Goal: Information Seeking & Learning: Learn about a topic

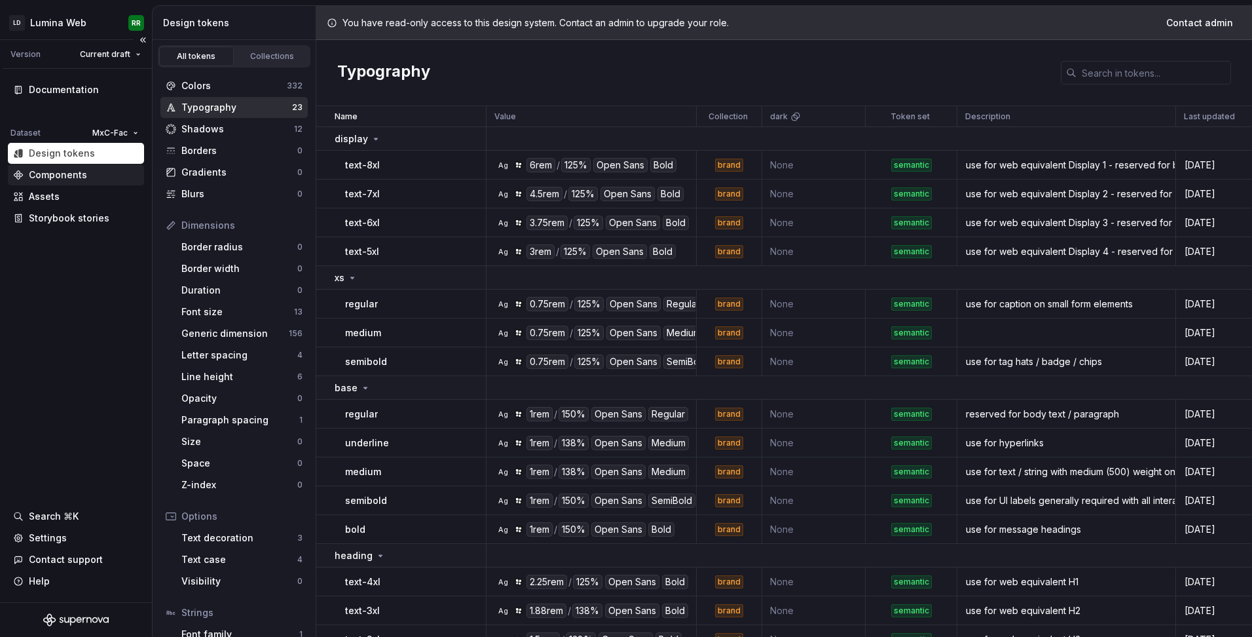
click at [61, 171] on div "Components" at bounding box center [58, 174] width 58 height 13
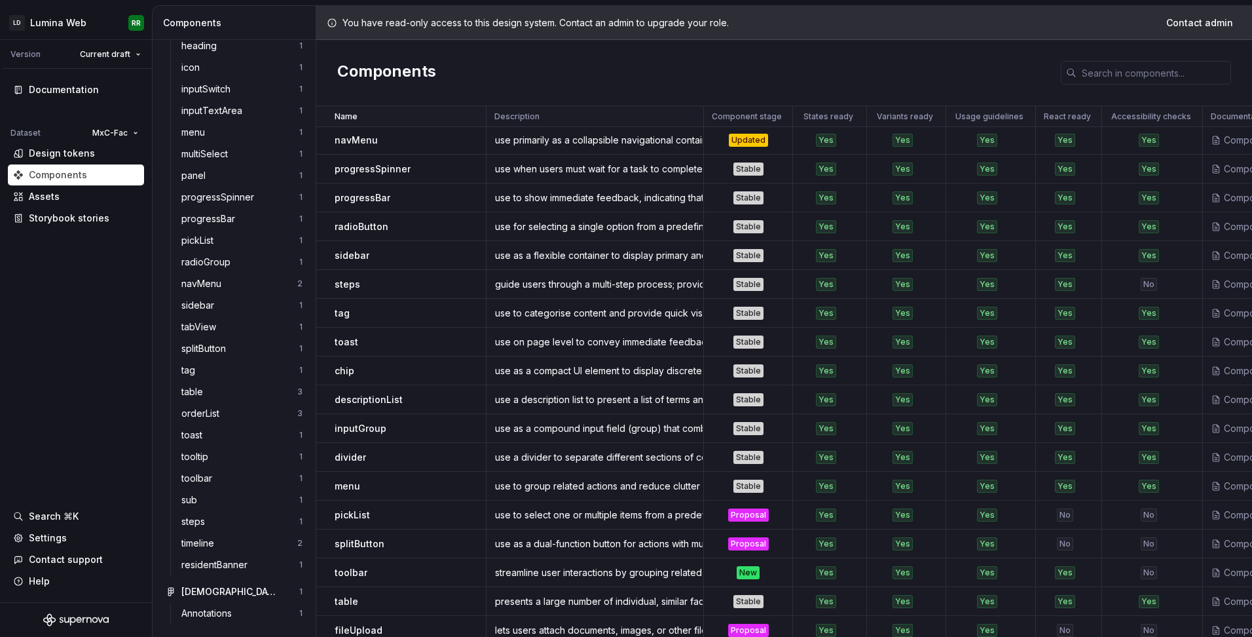
scroll to position [605, 0]
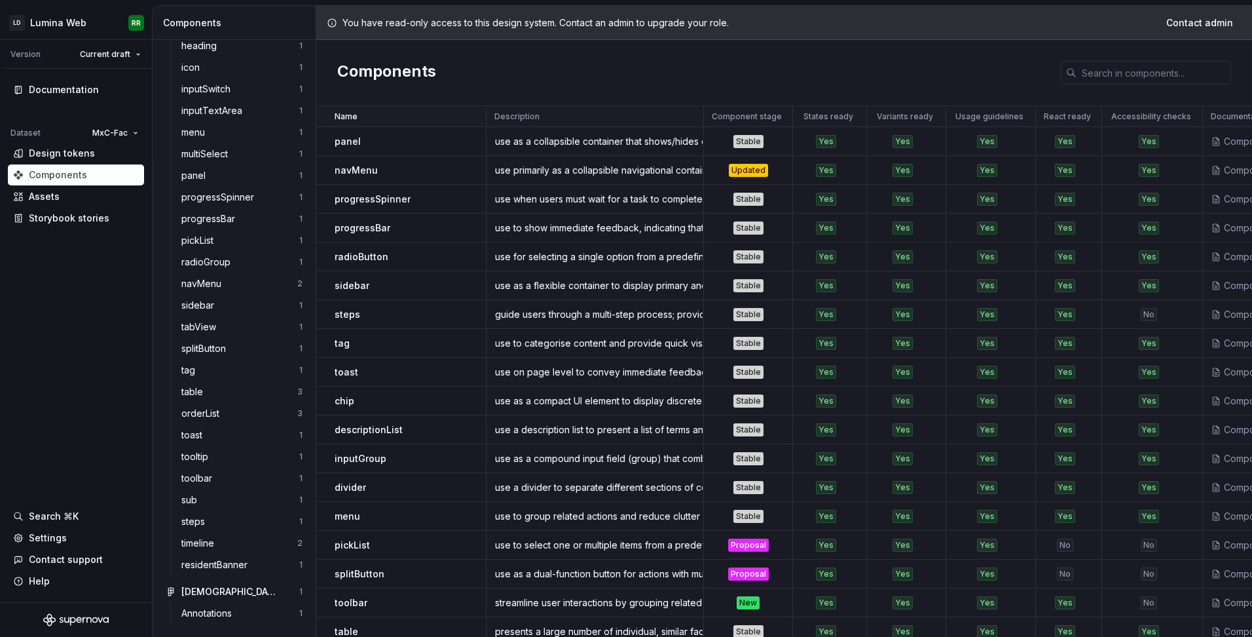
click at [347, 374] on p "toast" at bounding box center [347, 371] width 24 height 13
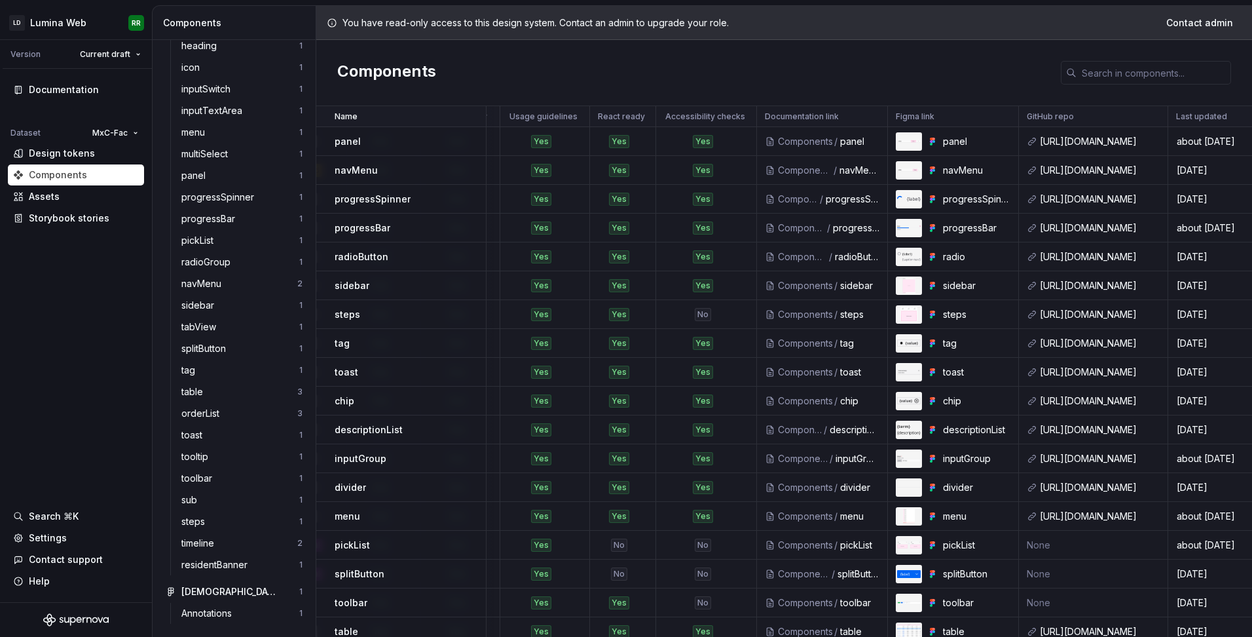
scroll to position [605, 466]
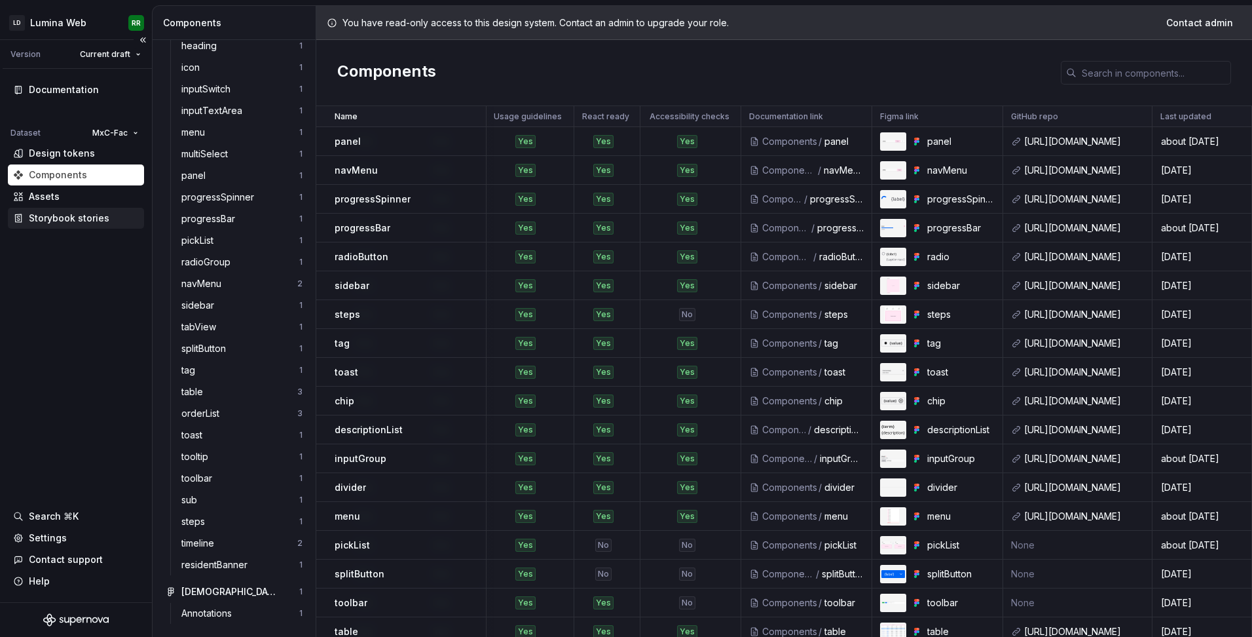
click at [74, 221] on div "Storybook stories" at bounding box center [69, 218] width 81 height 13
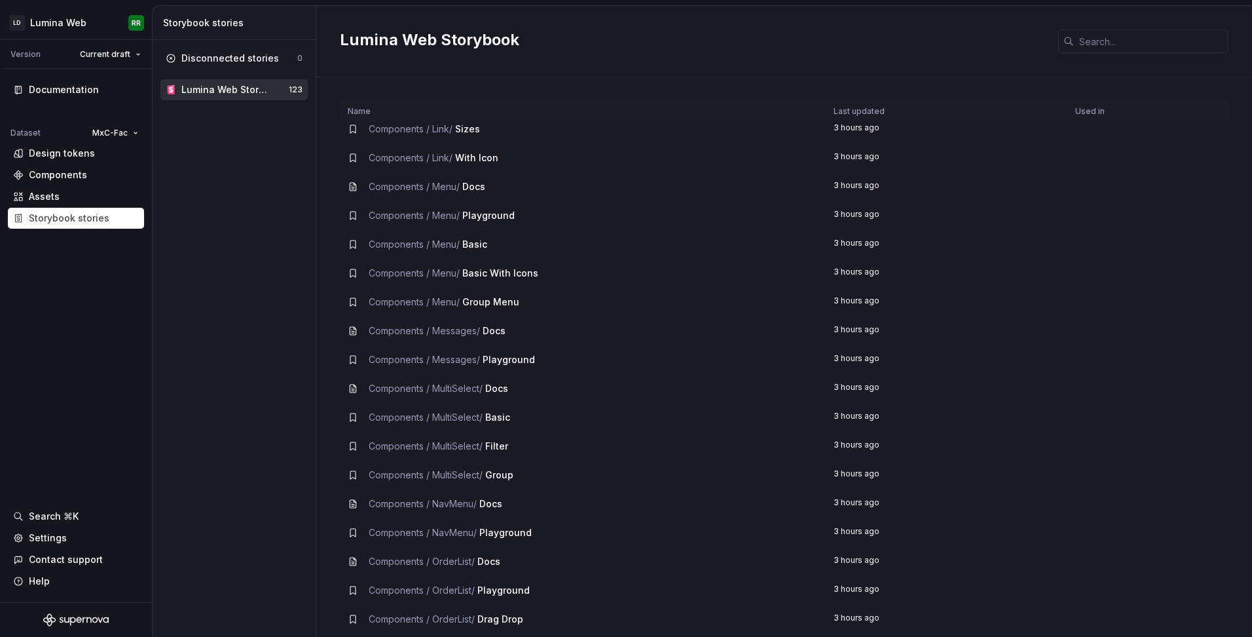
scroll to position [1834, 0]
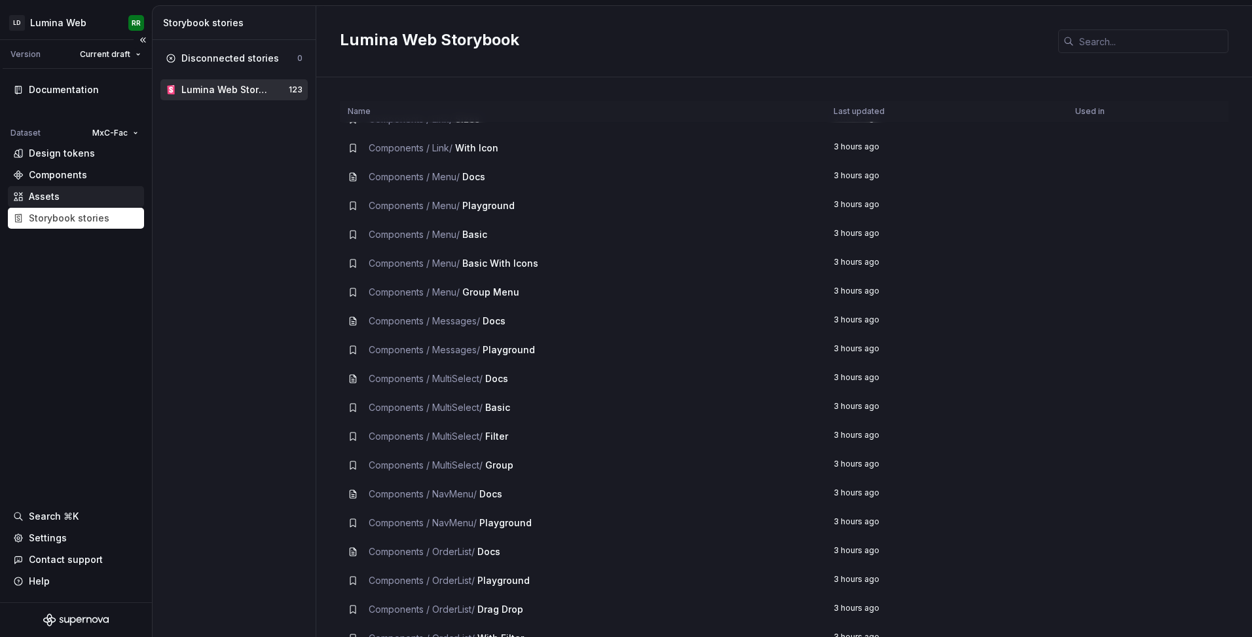
click at [70, 198] on div "Assets" at bounding box center [76, 196] width 126 height 13
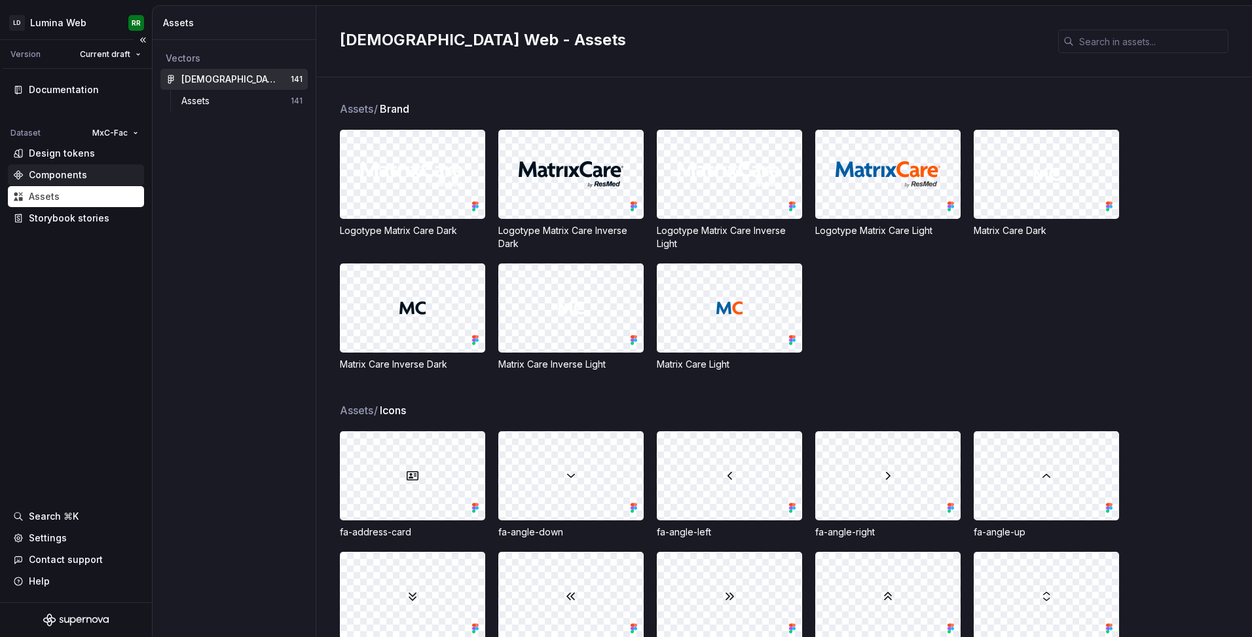
click at [58, 178] on div "Components" at bounding box center [58, 174] width 58 height 13
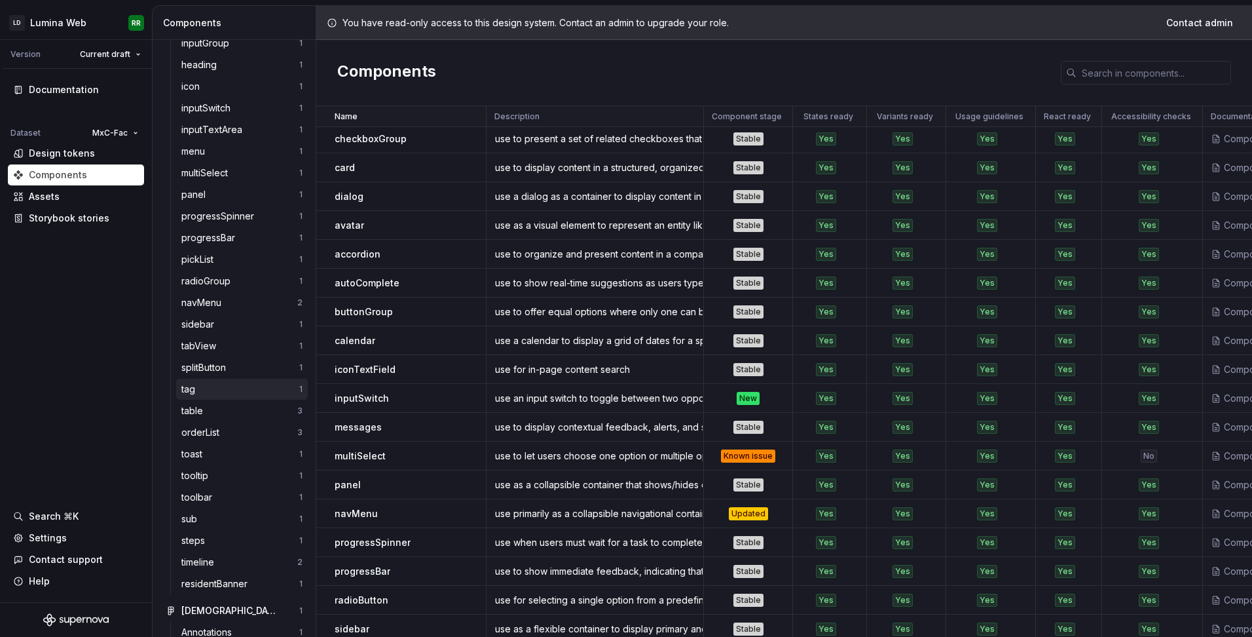
scroll to position [718, 0]
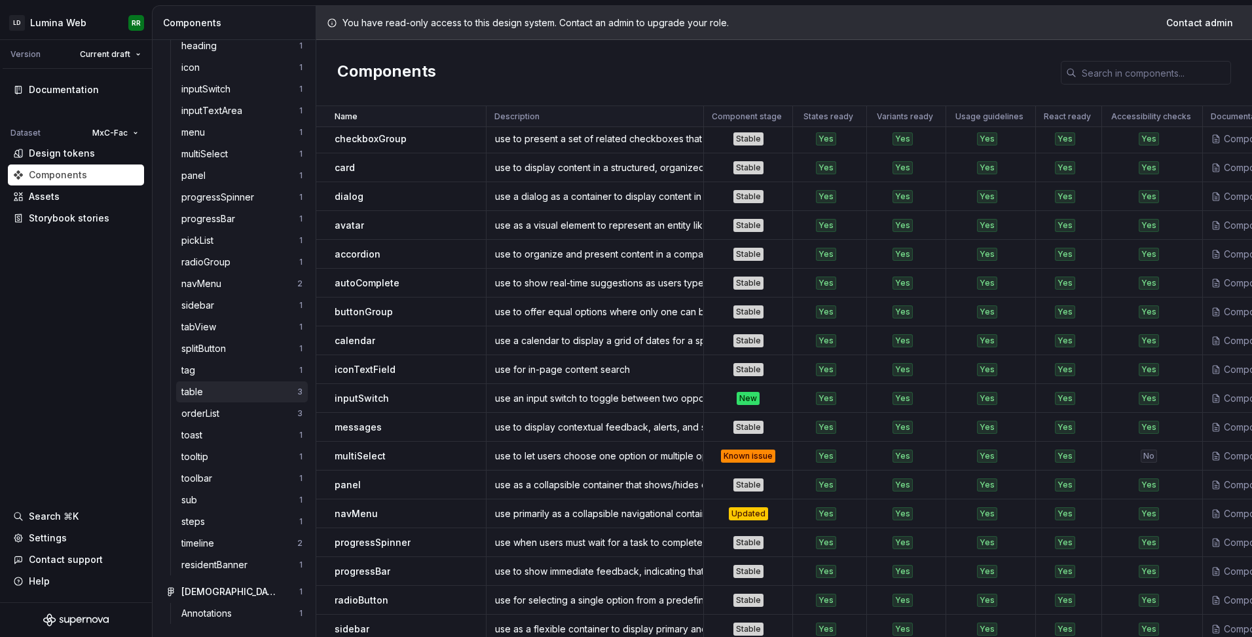
click at [199, 388] on div "table" at bounding box center [194, 391] width 27 height 13
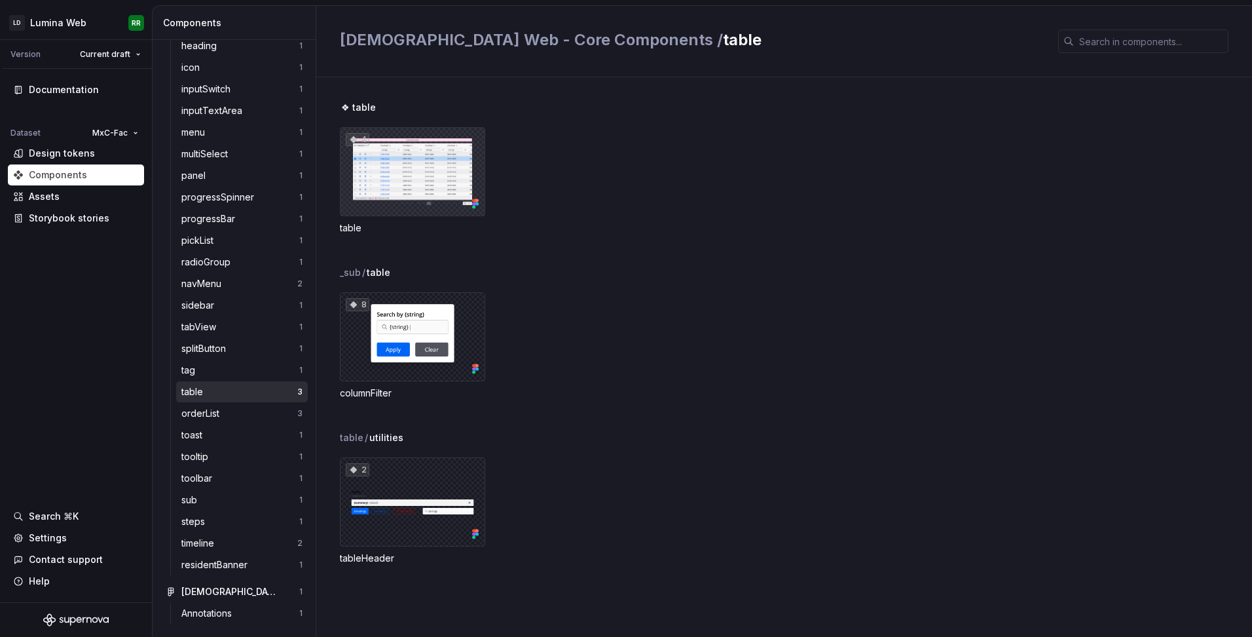
click at [403, 164] on div "4" at bounding box center [412, 171] width 145 height 89
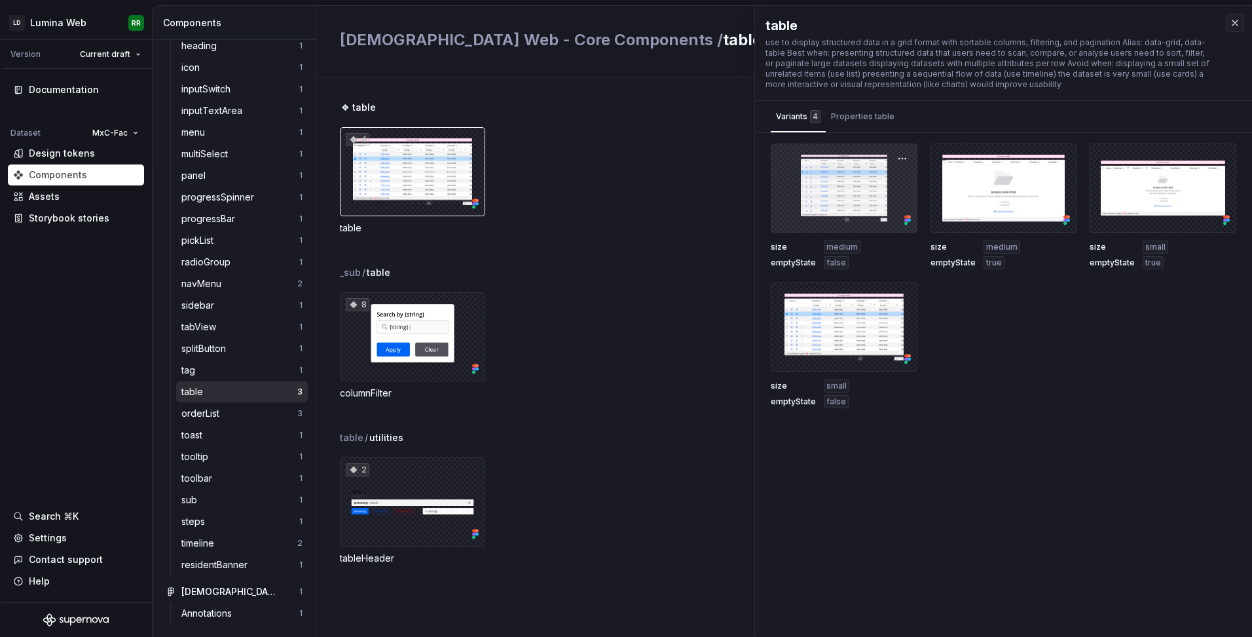
click at [846, 187] on div at bounding box center [844, 187] width 147 height 89
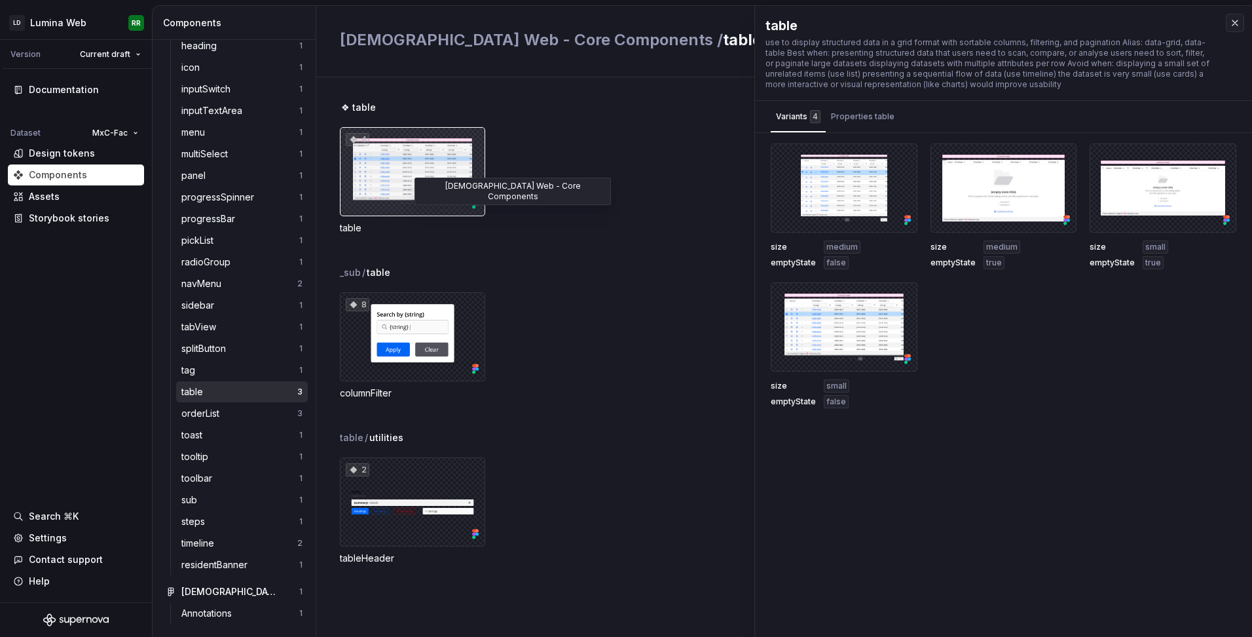
click at [477, 203] on icon at bounding box center [477, 203] width 3 height 3
drag, startPoint x: 358, startPoint y: 105, endPoint x: 359, endPoint y: 115, distance: 9.2
click at [358, 105] on span "❖ table" at bounding box center [358, 107] width 35 height 13
click at [359, 139] on div "4" at bounding box center [358, 139] width 24 height 13
click at [433, 170] on div "4" at bounding box center [412, 171] width 145 height 89
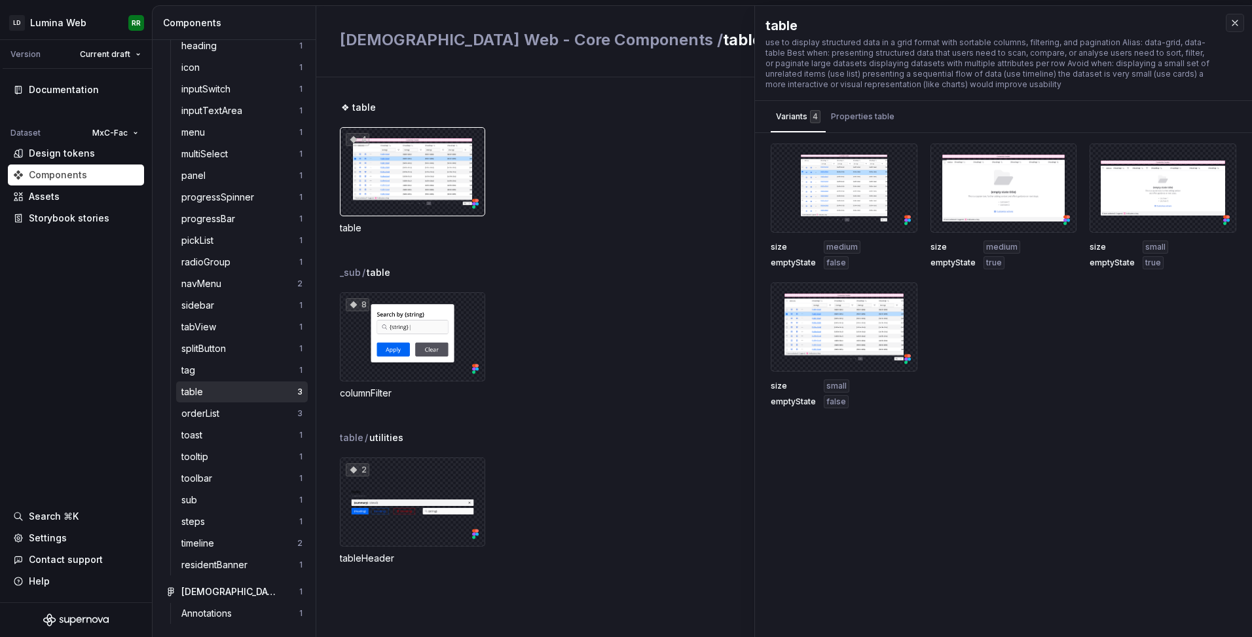
drag, startPoint x: 433, startPoint y: 180, endPoint x: 540, endPoint y: 140, distance: 114.0
click at [540, 140] on div "4 table" at bounding box center [796, 180] width 912 height 107
click at [1232, 23] on button "button" at bounding box center [1235, 23] width 18 height 18
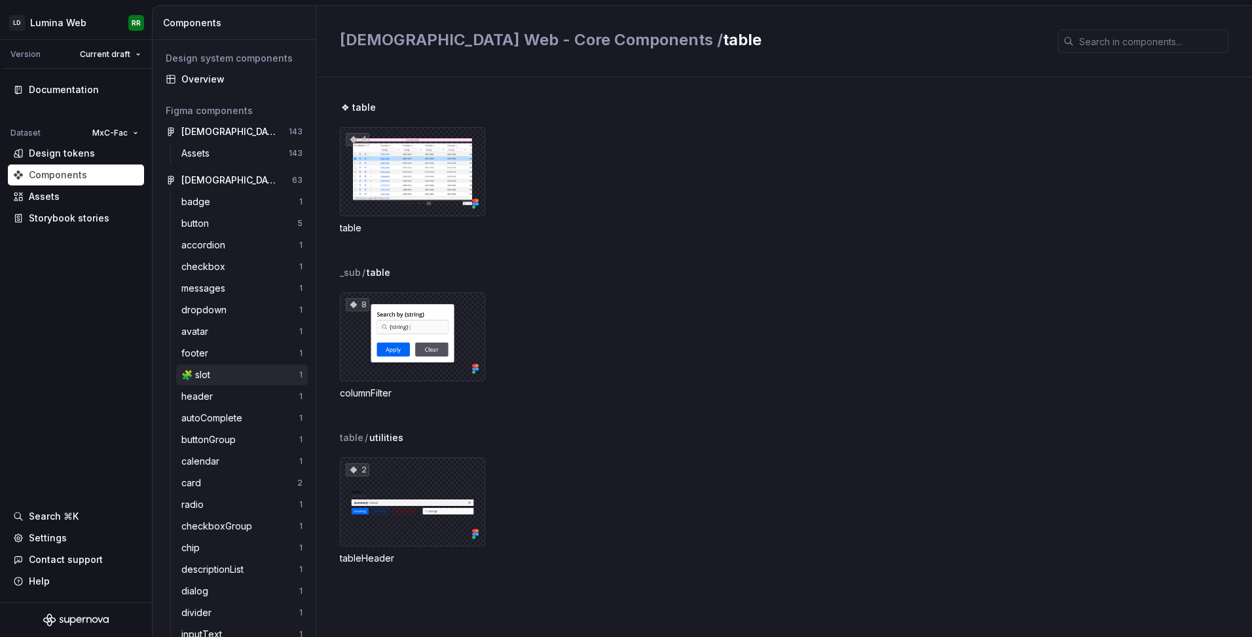
click at [199, 381] on div "🧩 slot 1" at bounding box center [242, 374] width 132 height 21
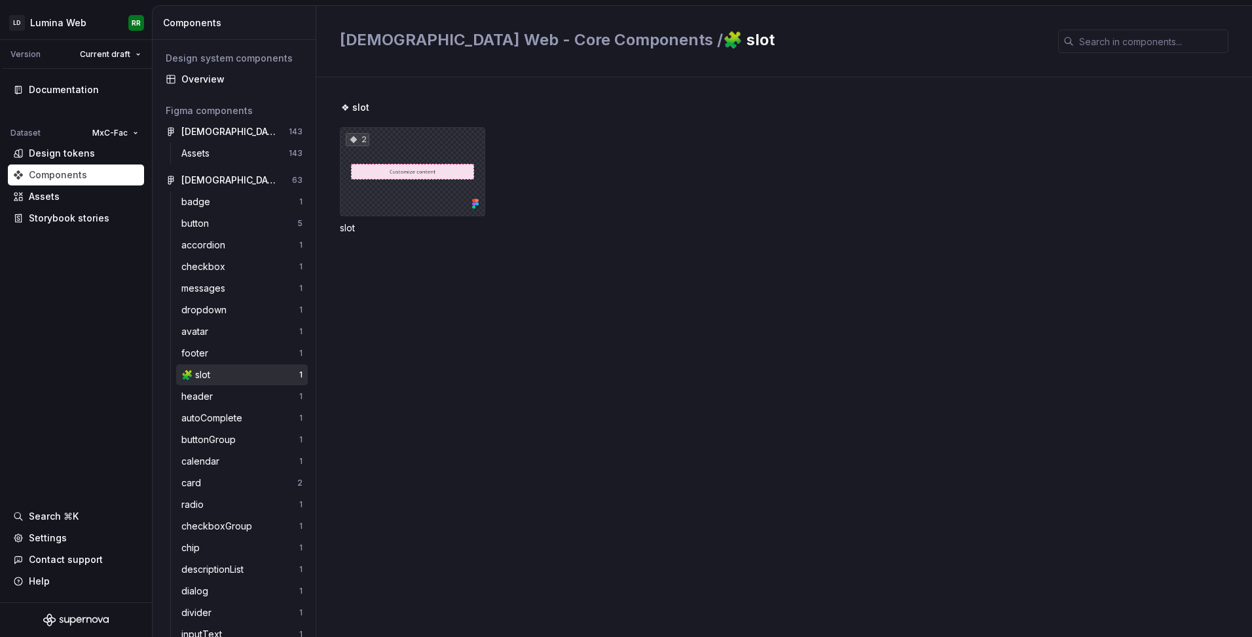
click at [476, 203] on icon at bounding box center [473, 203] width 3 height 3
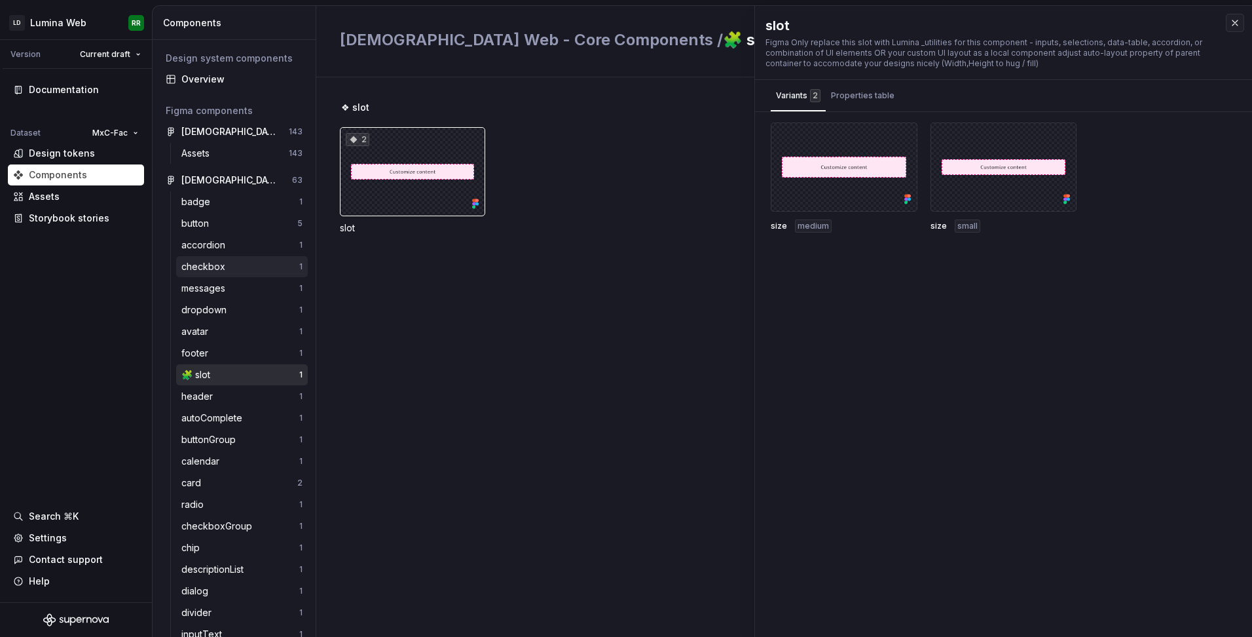
click at [216, 268] on div "checkbox" at bounding box center [205, 266] width 49 height 13
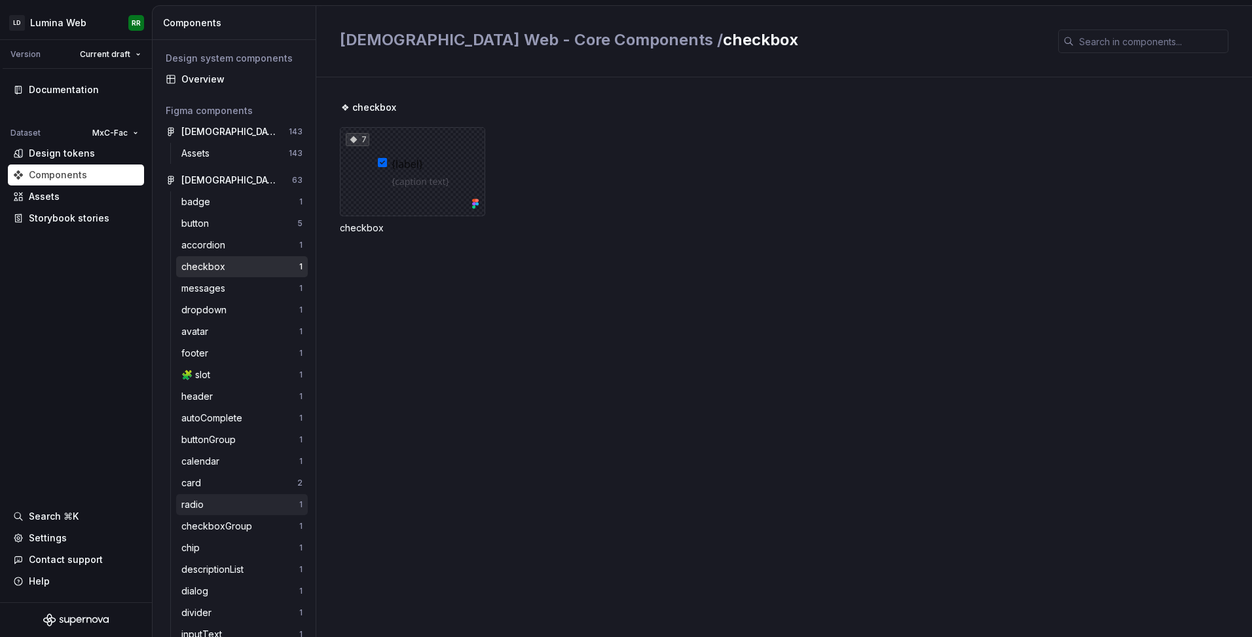
click at [210, 508] on div "radio" at bounding box center [240, 504] width 118 height 13
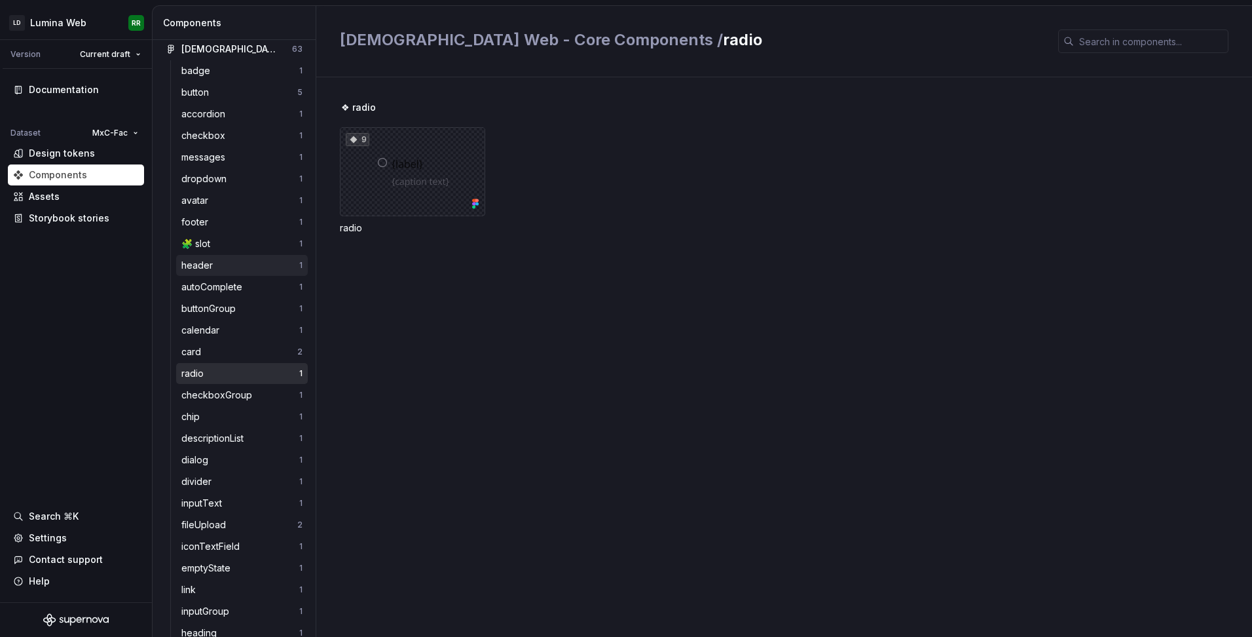
scroll to position [655, 0]
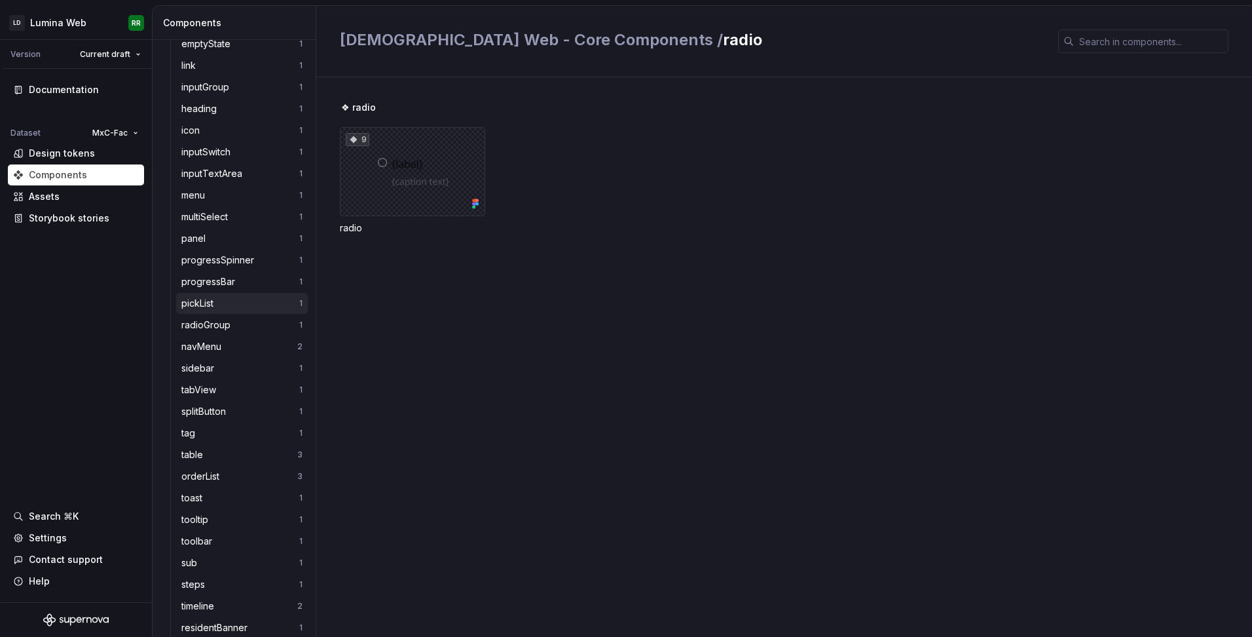
click at [213, 307] on div "pickList" at bounding box center [199, 303] width 37 height 13
click at [45, 539] on div "Settings" at bounding box center [48, 537] width 38 height 13
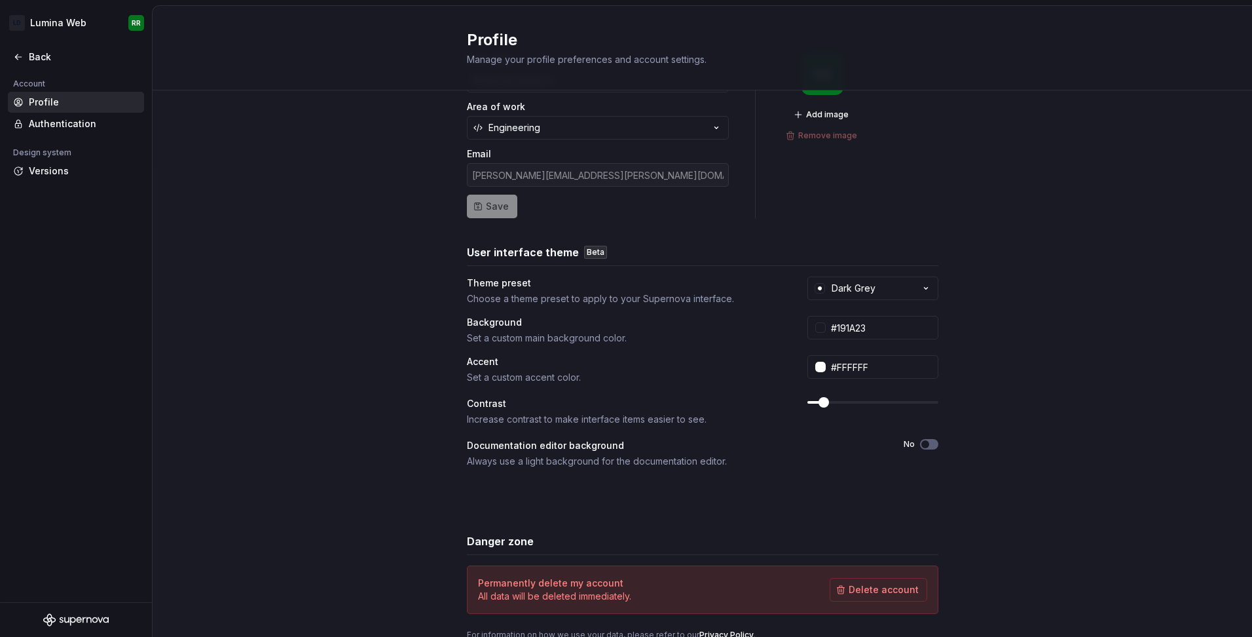
scroll to position [114, 0]
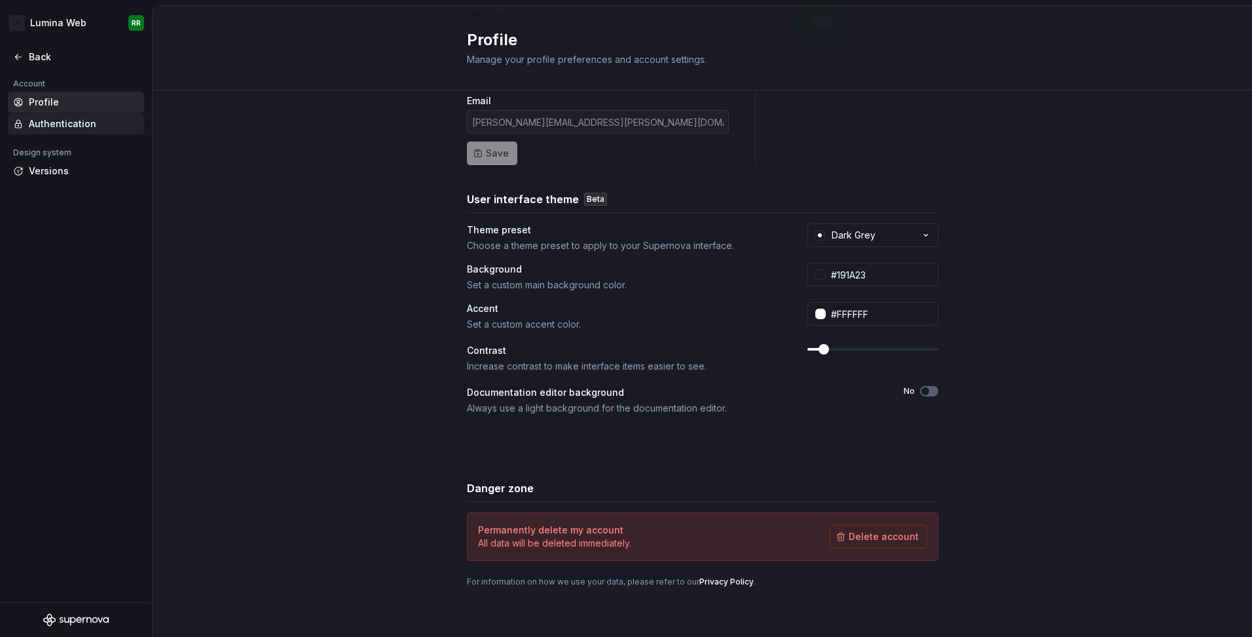
click at [69, 127] on div "Authentication" at bounding box center [84, 123] width 110 height 13
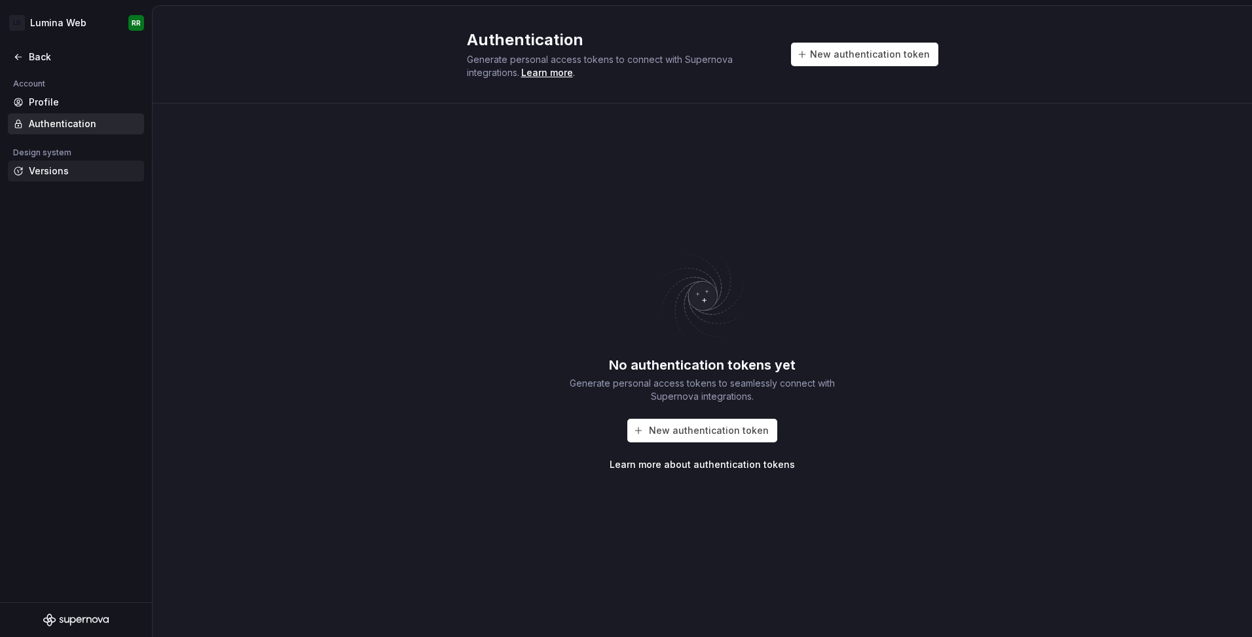
click at [31, 167] on div "Versions" at bounding box center [84, 170] width 110 height 13
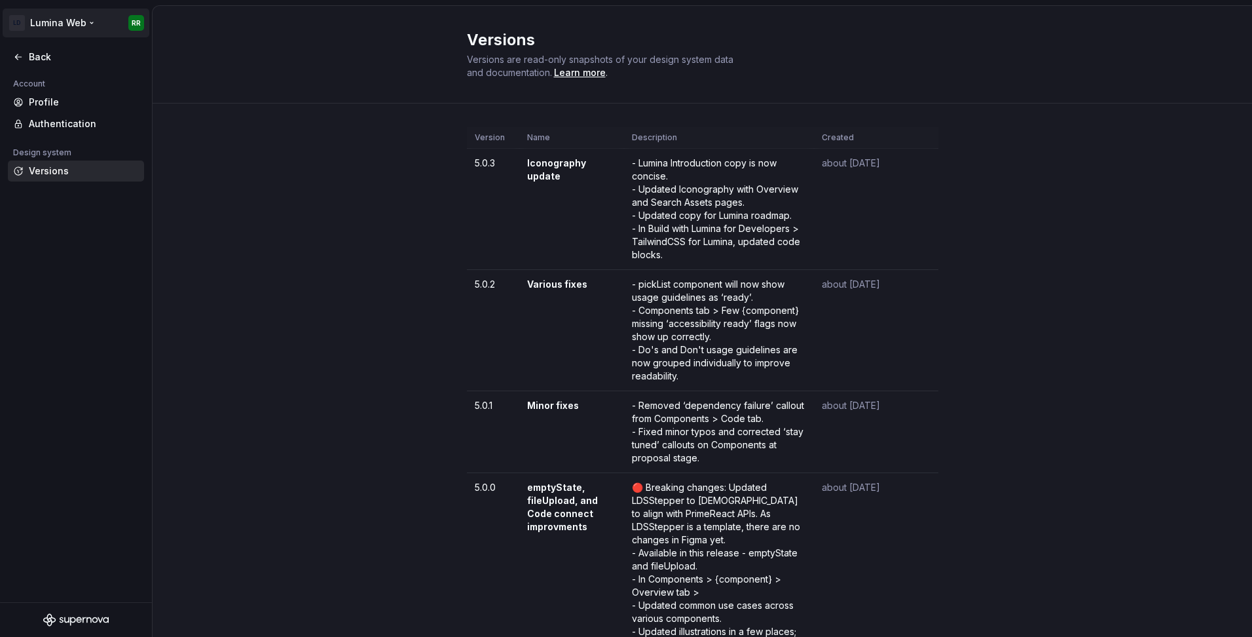
click at [86, 26] on html "LD Lumina Web RR Back Account Profile Authentication Design system Versions Ver…" at bounding box center [626, 318] width 1252 height 637
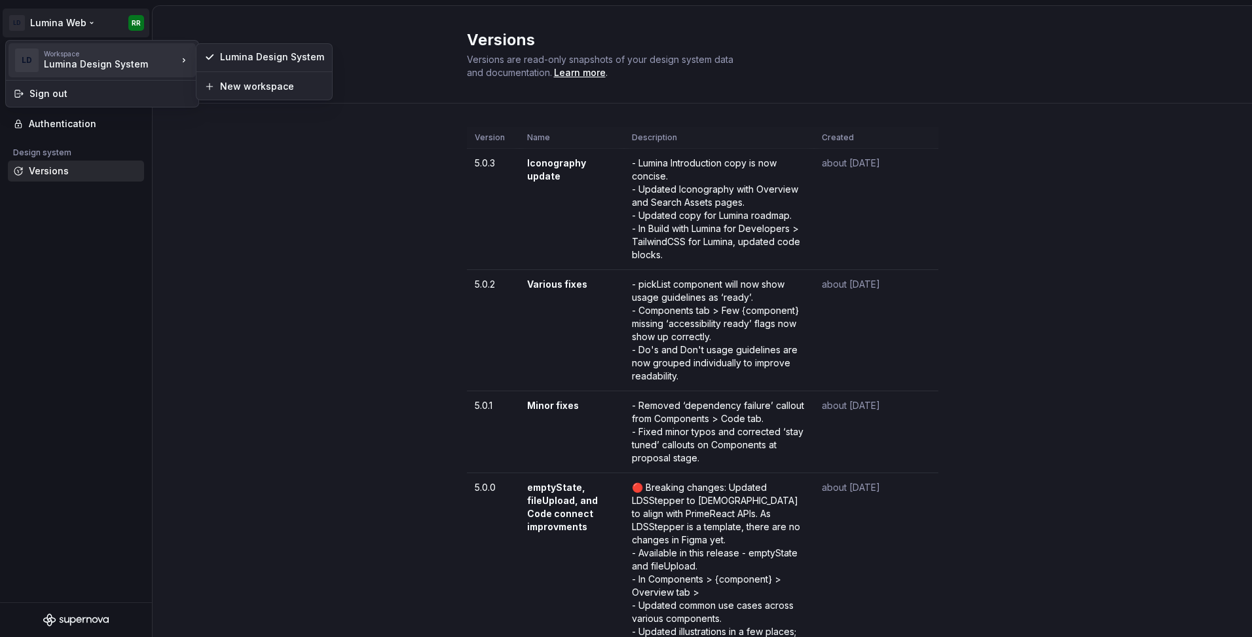
click at [172, 54] on div "Workspace" at bounding box center [111, 54] width 134 height 8
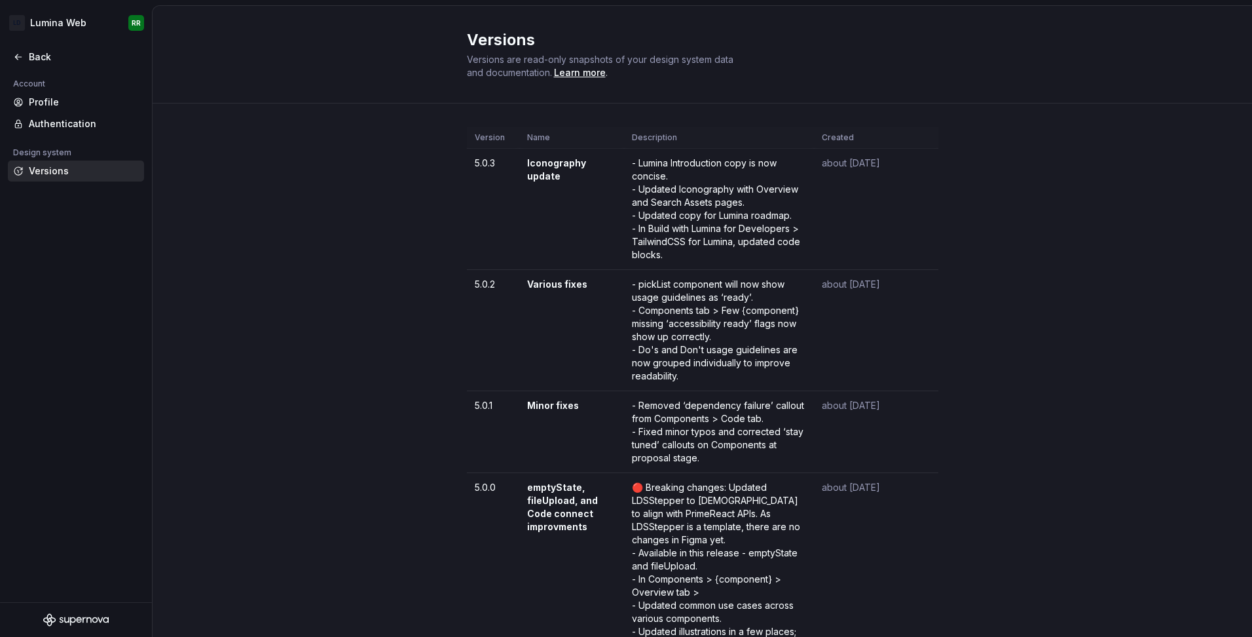
click at [301, 203] on html "LD Lumina Web RR Back Account Profile Authentication Design system Versions Ver…" at bounding box center [626, 318] width 1252 height 637
click at [43, 60] on div "Back" at bounding box center [84, 56] width 110 height 13
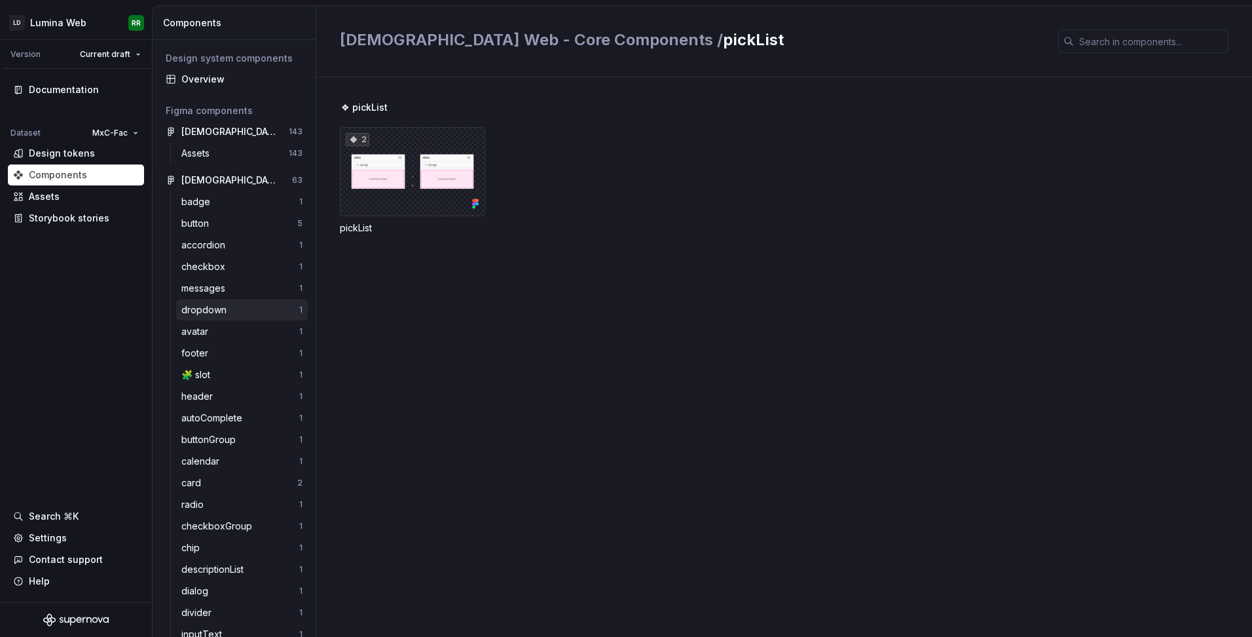
click at [219, 310] on div "dropdown" at bounding box center [206, 309] width 50 height 13
click at [63, 216] on div "Storybook stories" at bounding box center [69, 218] width 81 height 13
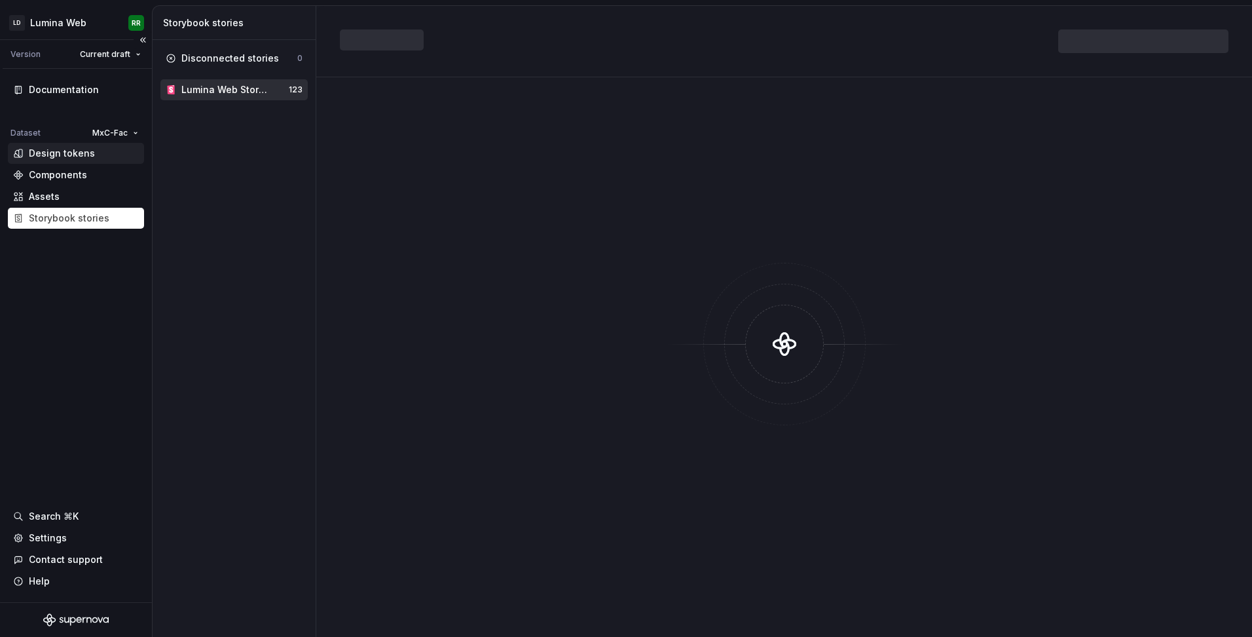
click at [49, 152] on div "Design tokens" at bounding box center [62, 153] width 66 height 13
